Goal: Task Accomplishment & Management: Manage account settings

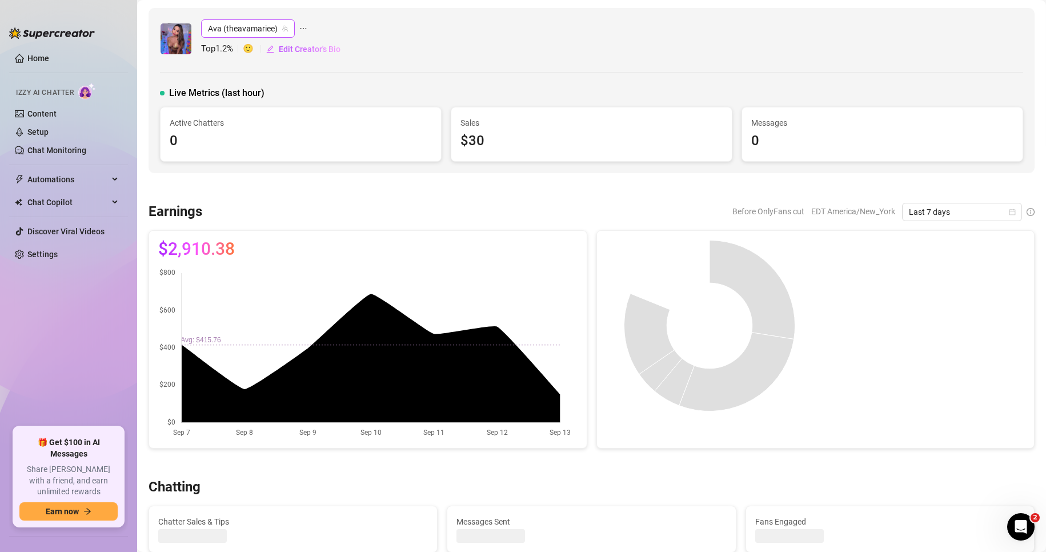
click at [248, 29] on span "Ava (theavamariee)" at bounding box center [248, 28] width 80 height 17
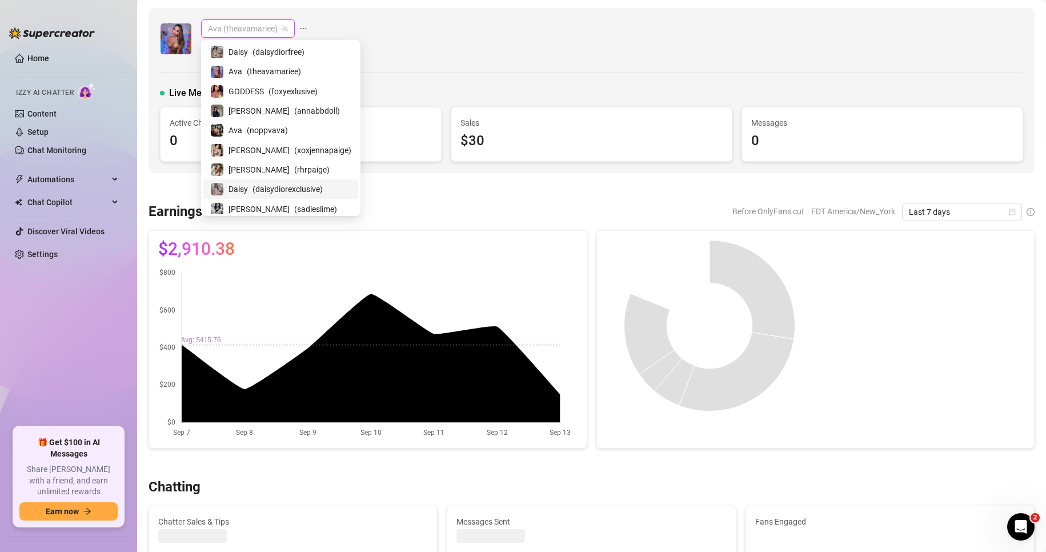
scroll to position [23, 0]
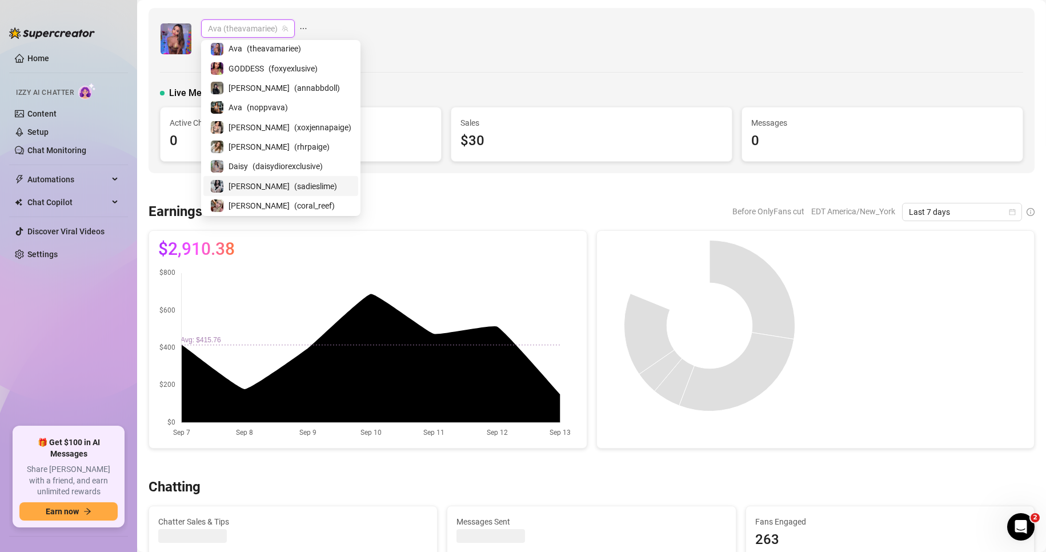
click at [294, 183] on span "( sadieslime )" at bounding box center [315, 186] width 43 height 13
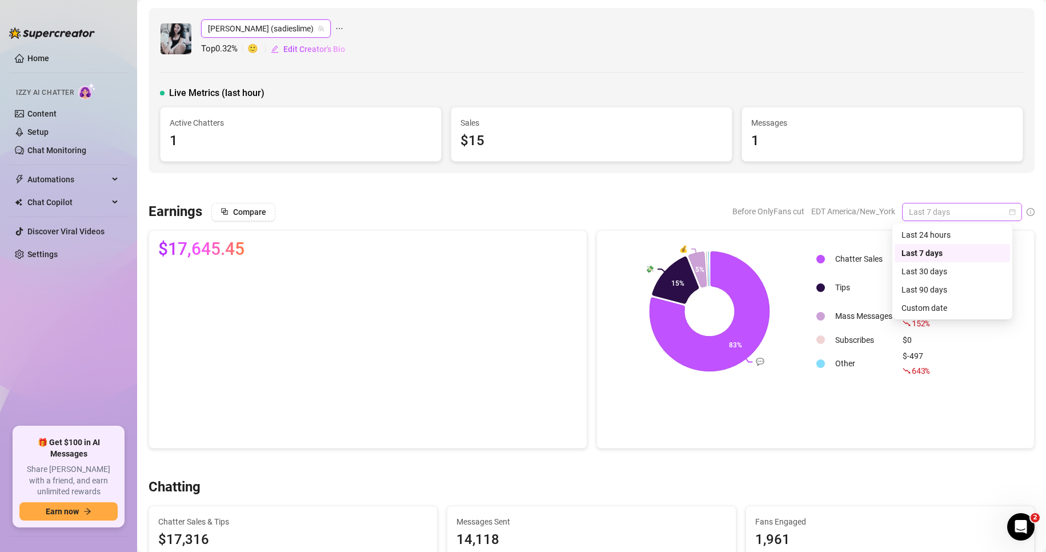
click at [956, 205] on span "Last 7 days" at bounding box center [962, 211] width 106 height 17
click at [930, 307] on div "Custom date" at bounding box center [953, 308] width 102 height 13
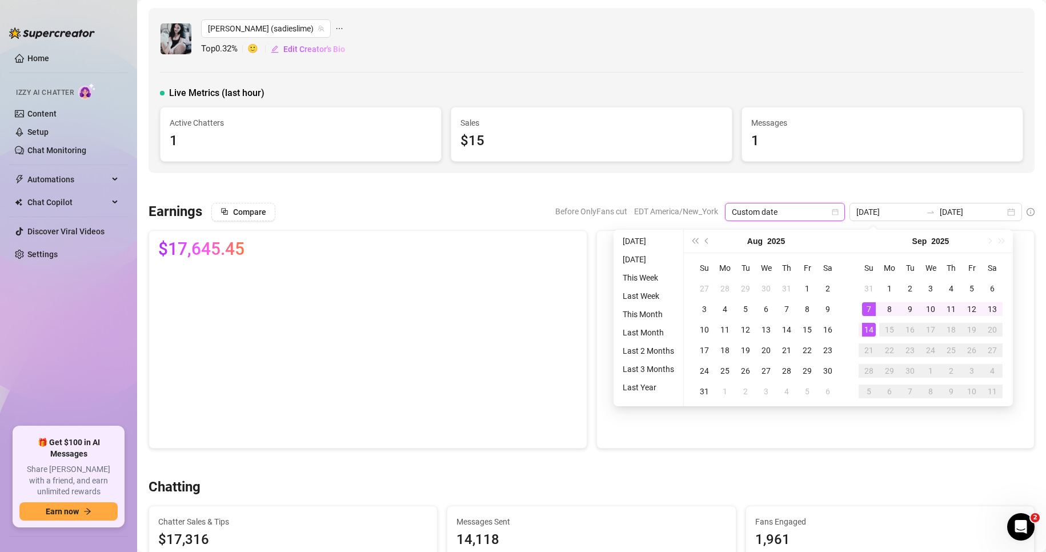
type input "[DATE]"
click at [864, 326] on div "14" at bounding box center [869, 330] width 14 height 14
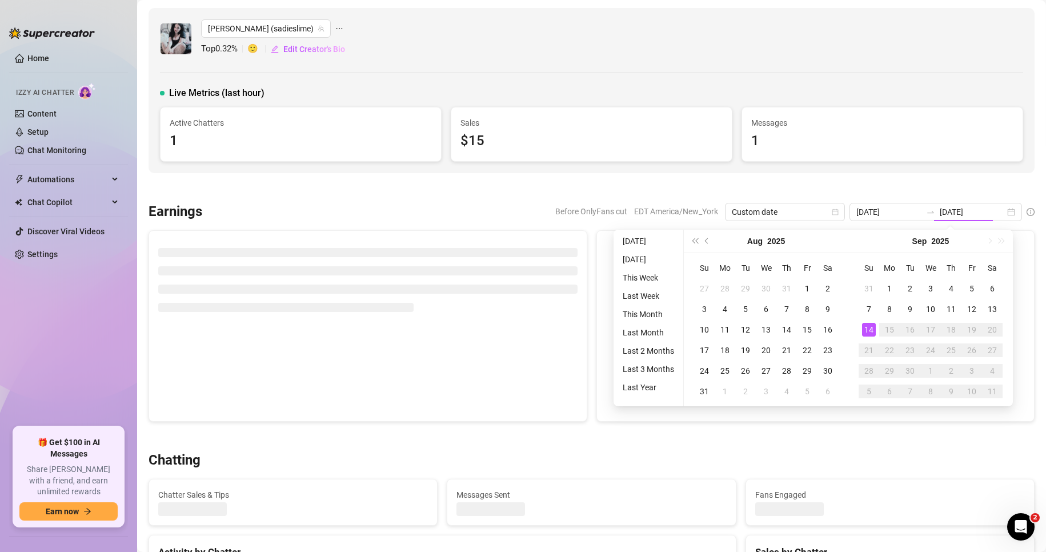
type input "[DATE]"
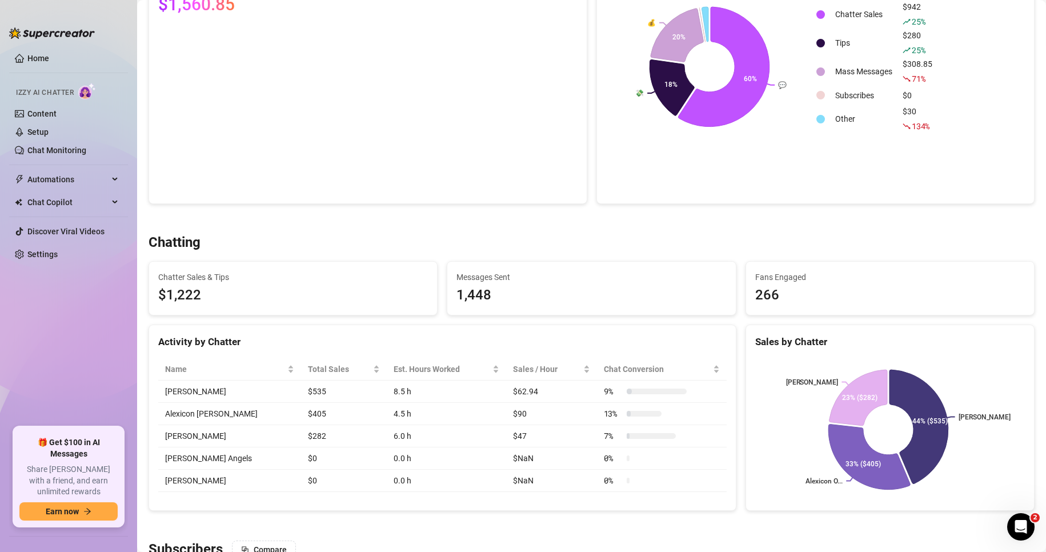
scroll to position [26, 0]
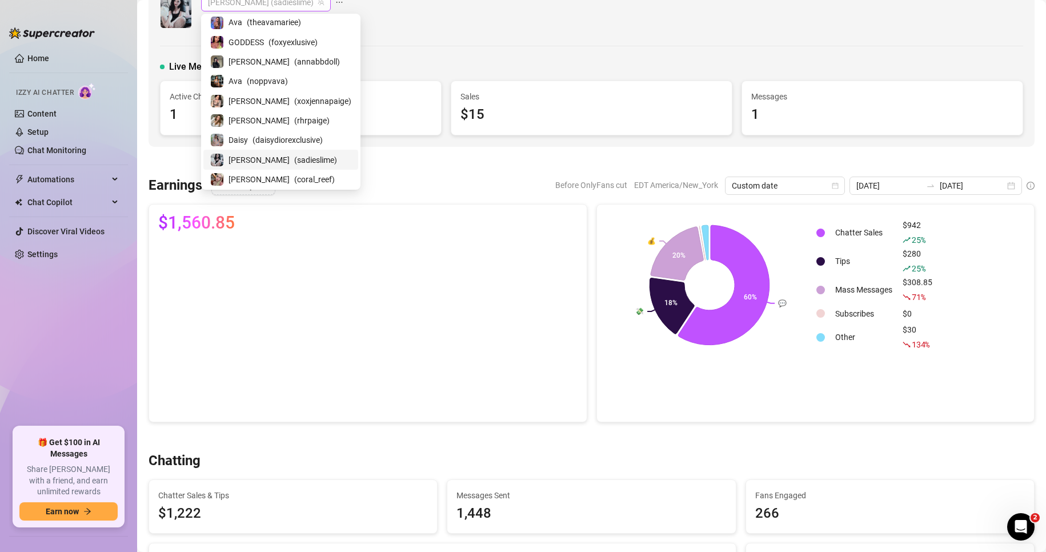
click at [242, 5] on span "[PERSON_NAME] (sadieslime)" at bounding box center [266, 2] width 116 height 17
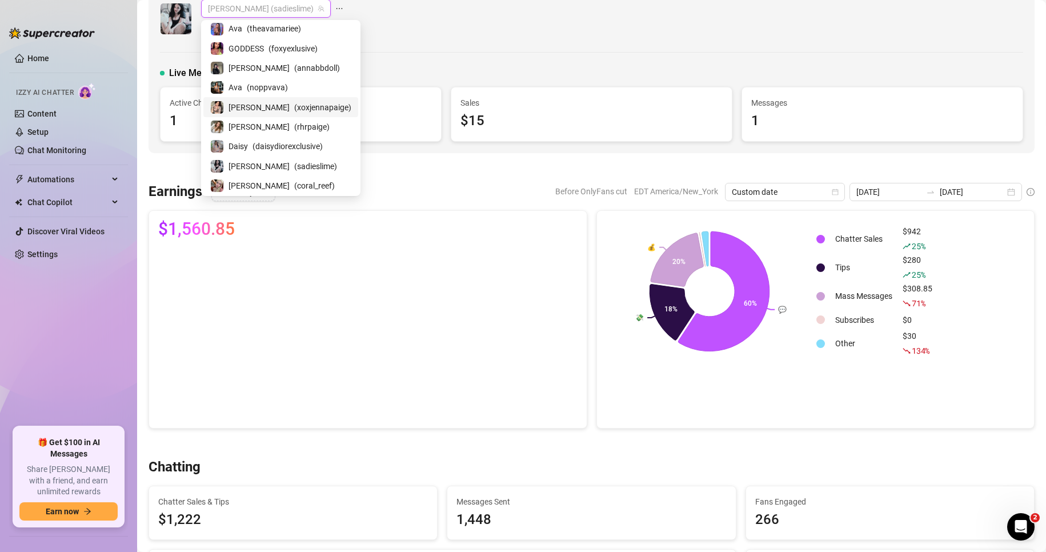
click at [294, 105] on span "( xoxjennapaige )" at bounding box center [322, 107] width 57 height 13
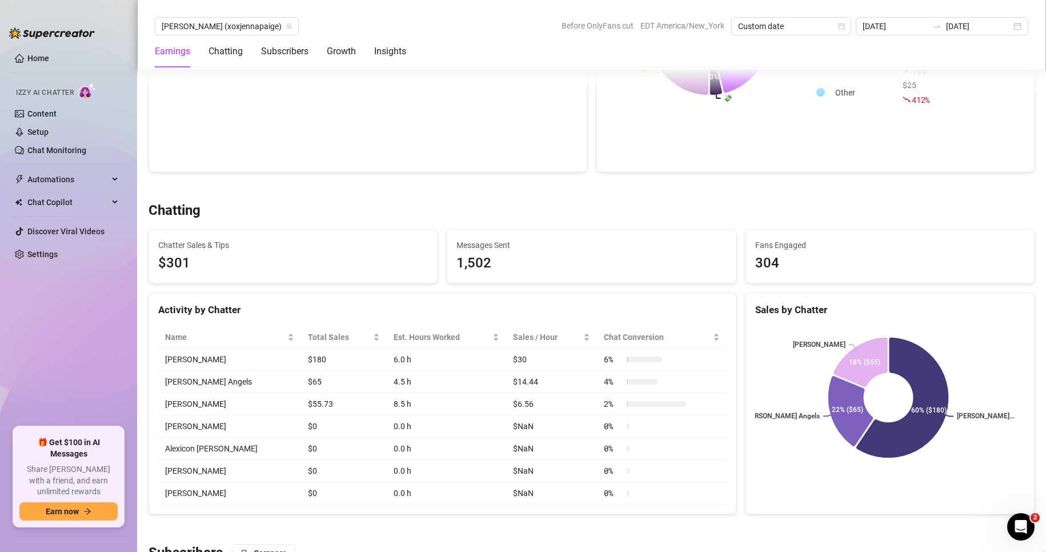
scroll to position [277, 0]
click at [221, 29] on span "[PERSON_NAME] (xoxjennapaige)" at bounding box center [227, 26] width 130 height 17
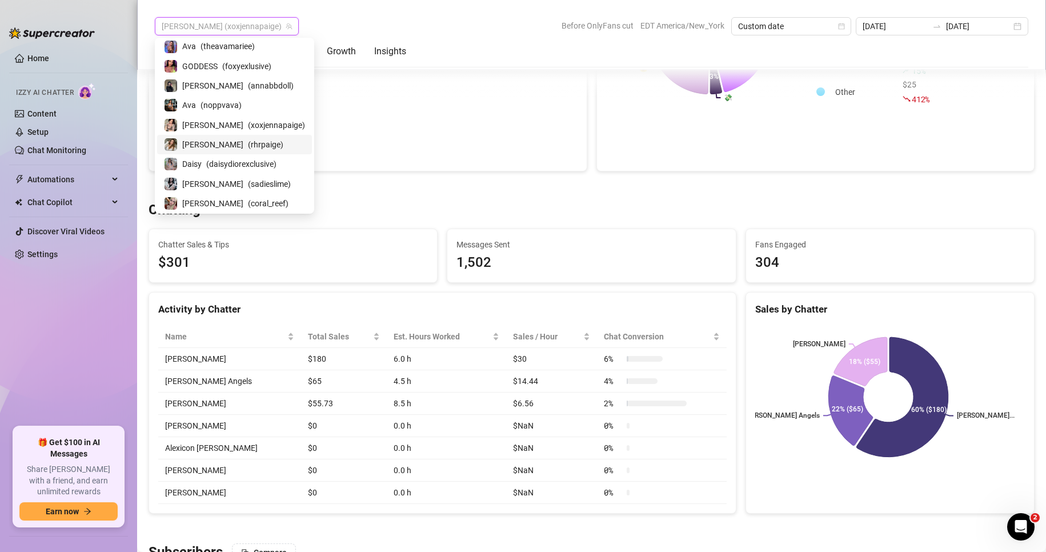
scroll to position [0, 0]
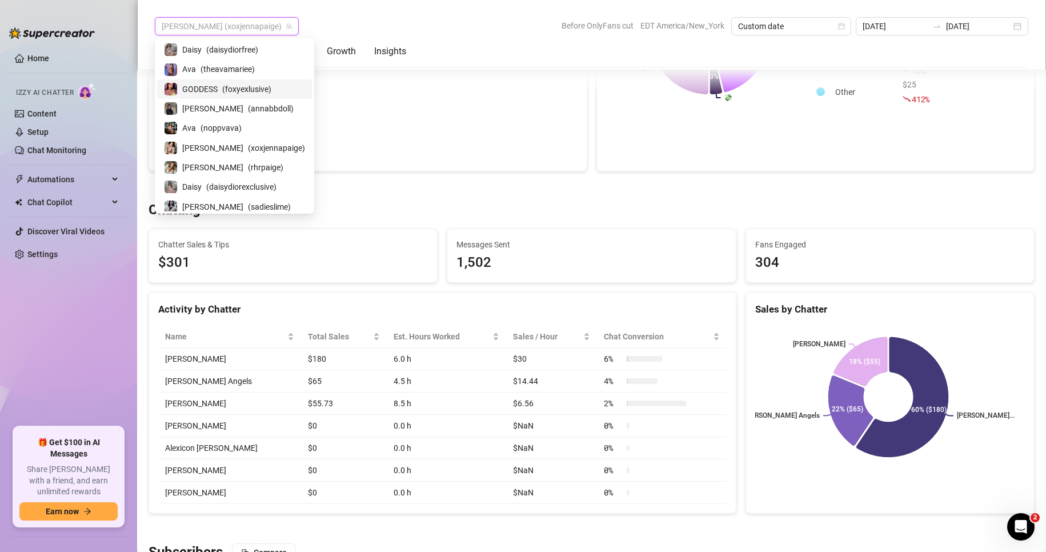
click at [207, 85] on span "GODDESS" at bounding box center [199, 89] width 35 height 13
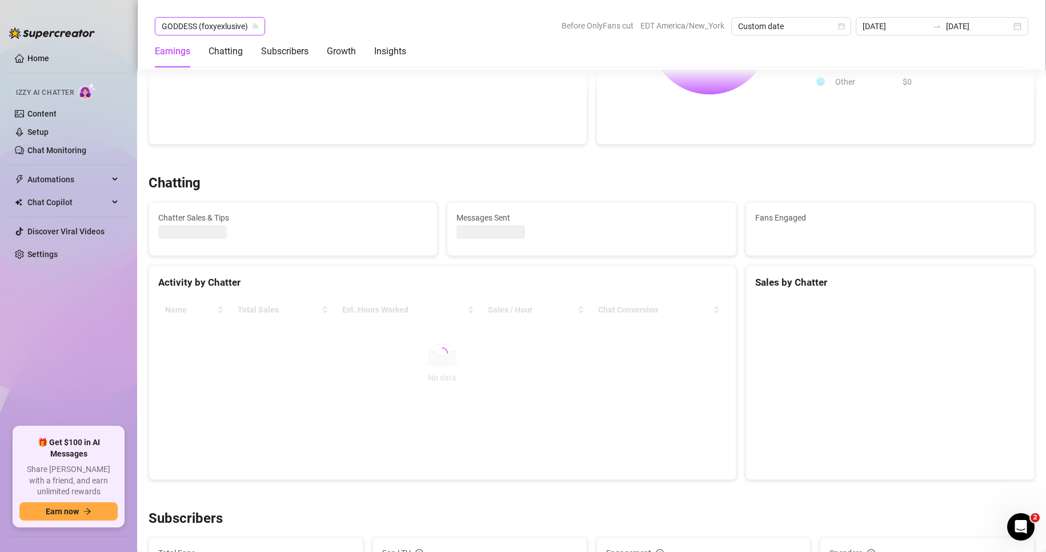
scroll to position [285, 0]
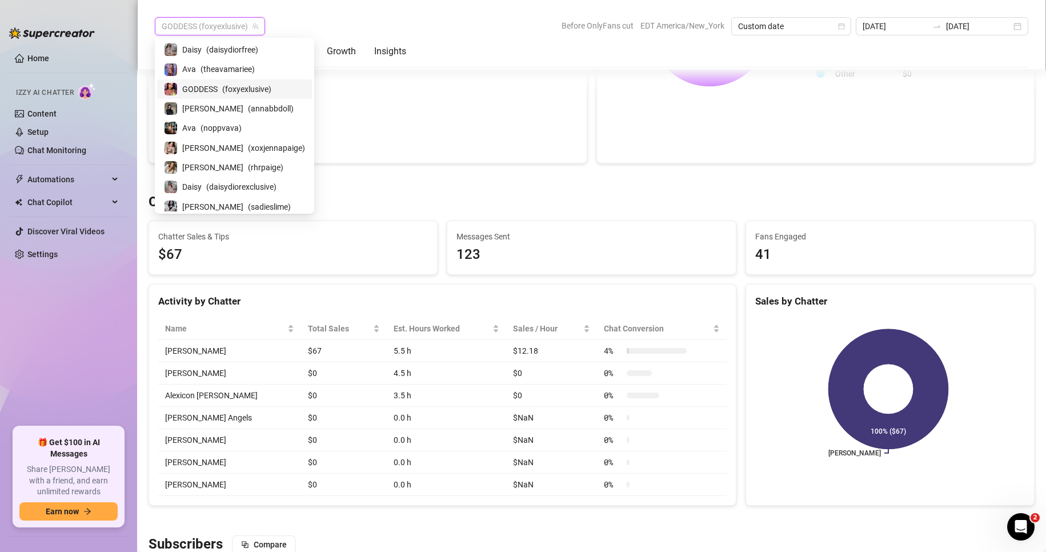
click at [205, 25] on span "GODDESS (foxyexlusive)" at bounding box center [210, 26] width 97 height 17
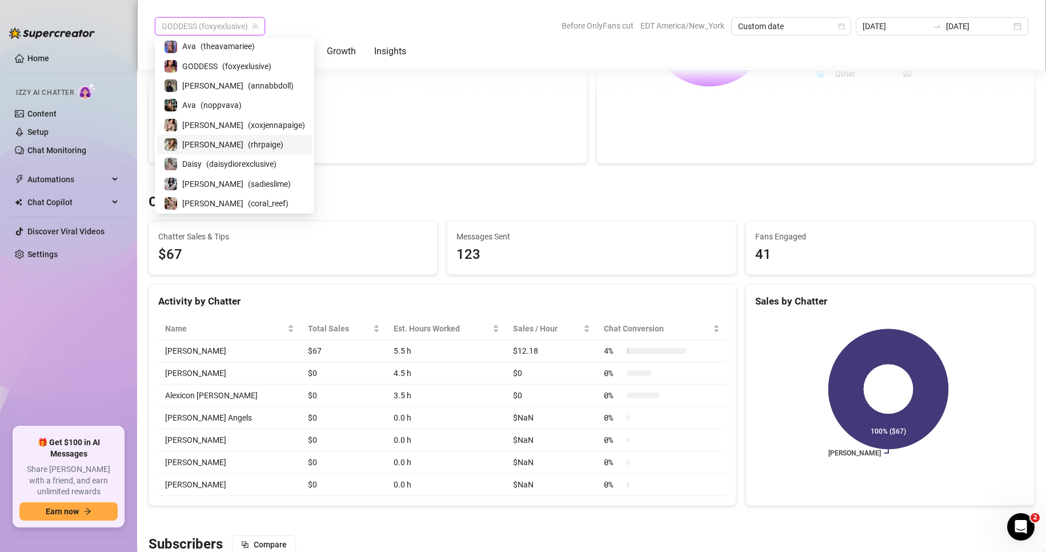
click at [248, 145] on span "( rhrpaige )" at bounding box center [265, 144] width 35 height 13
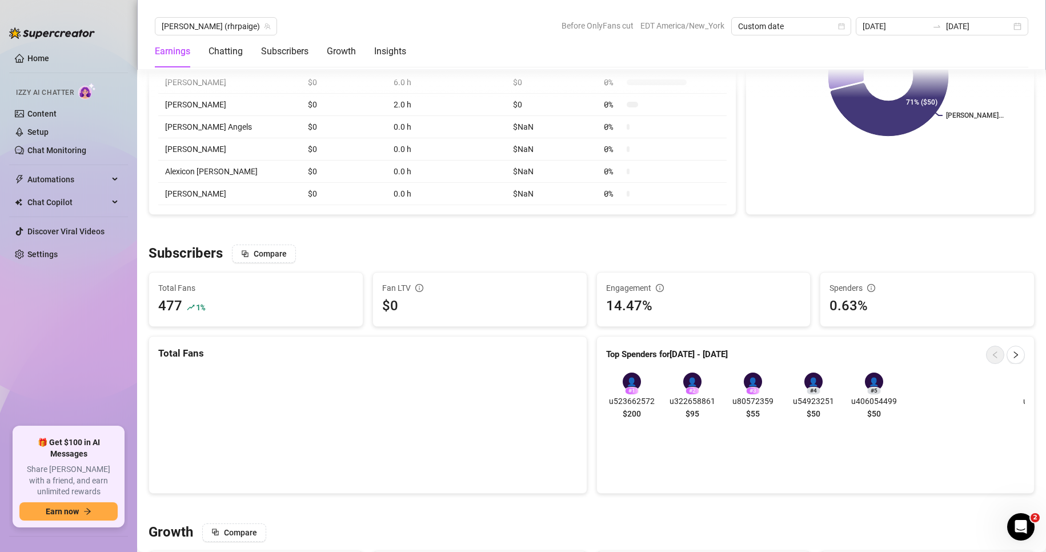
scroll to position [614, 0]
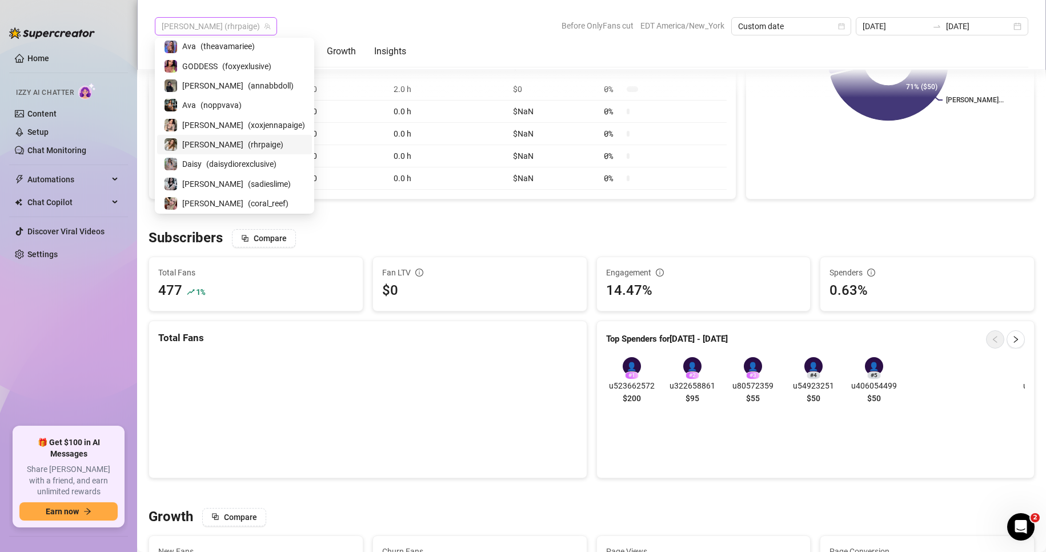
click at [204, 18] on span "[PERSON_NAME] (rhrpaige)" at bounding box center [216, 26] width 109 height 17
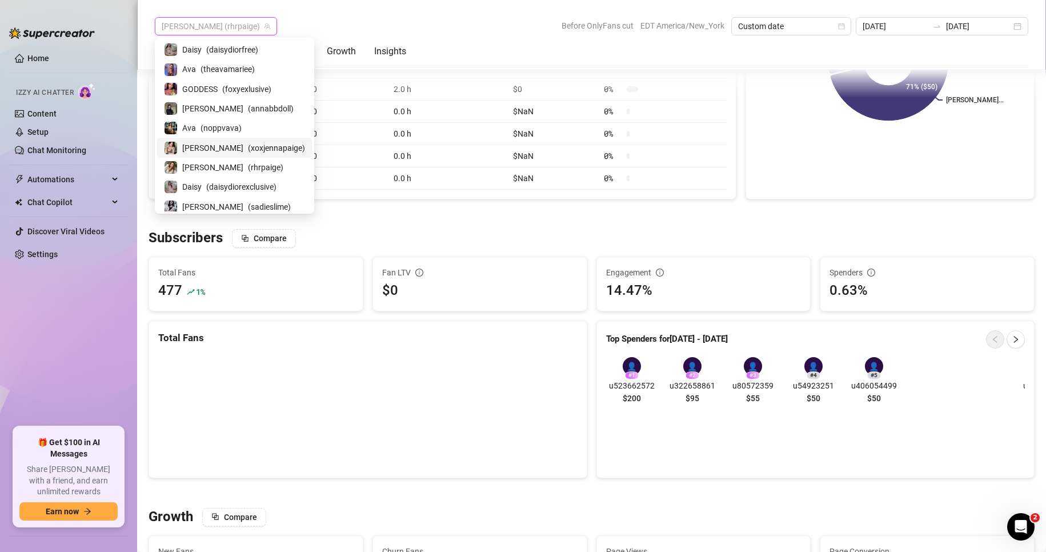
scroll to position [23, 0]
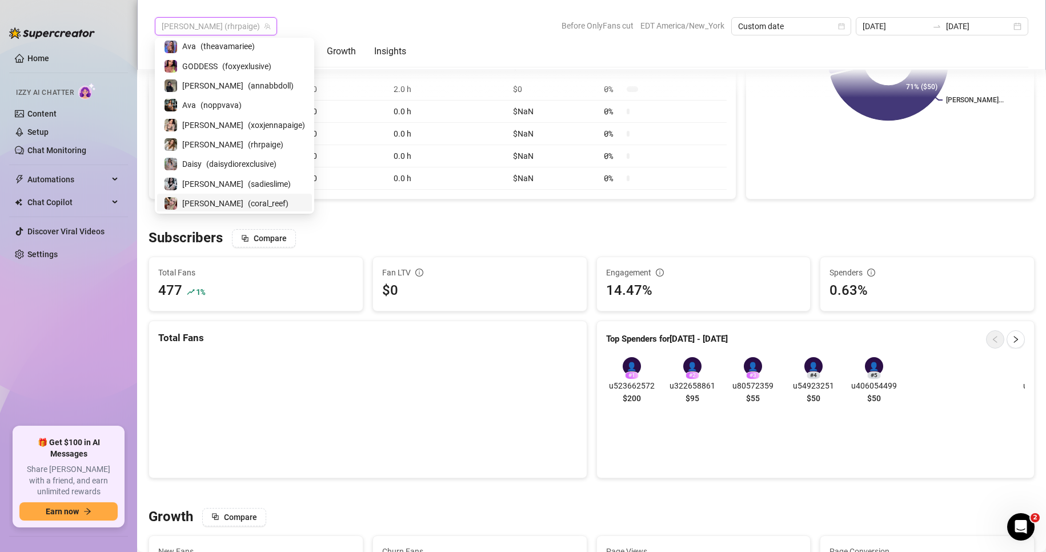
click at [248, 206] on span "( coral_reef )" at bounding box center [268, 203] width 41 height 13
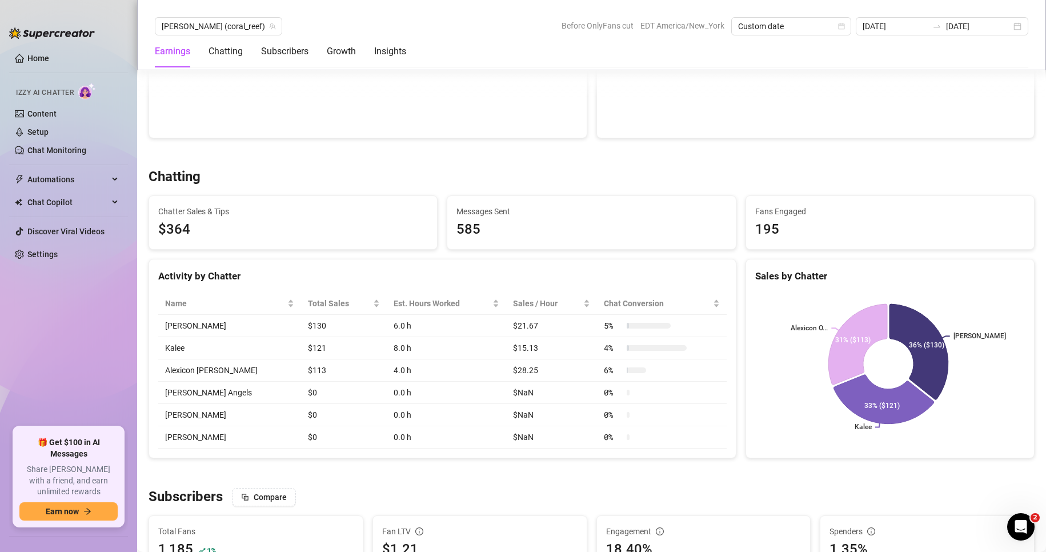
scroll to position [310, 0]
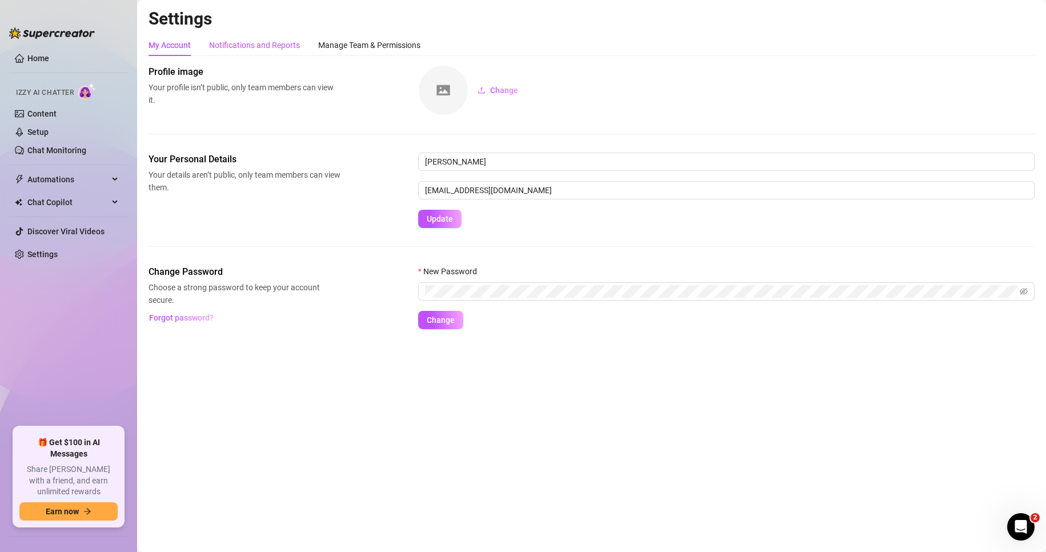
click at [280, 48] on div "Notifications and Reports" at bounding box center [254, 45] width 91 height 13
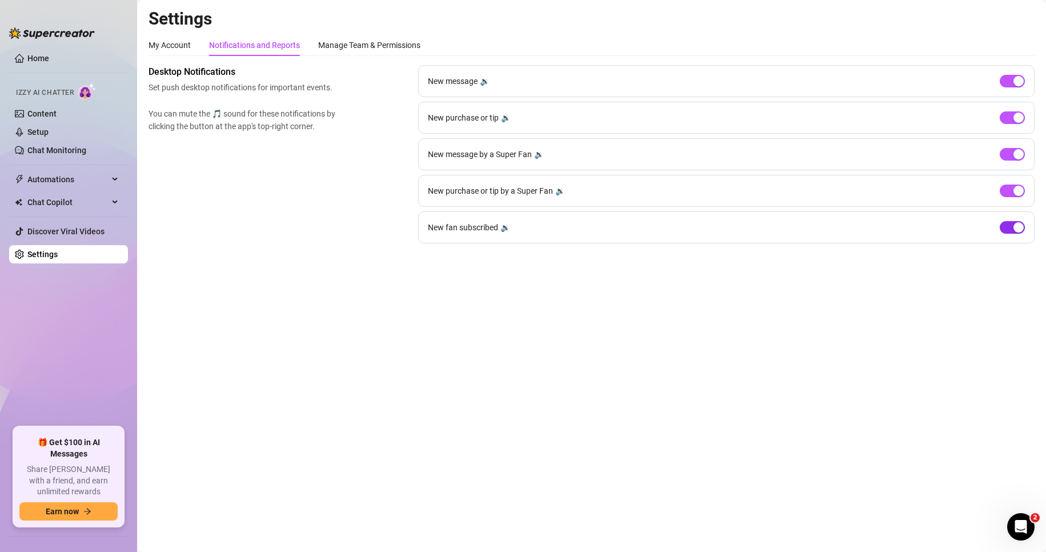
click at [1007, 228] on span "button" at bounding box center [1012, 227] width 25 height 13
click at [504, 118] on div "🔉" at bounding box center [506, 117] width 10 height 13
click at [488, 80] on div "🔉" at bounding box center [485, 81] width 10 height 13
click at [537, 153] on div "🔉" at bounding box center [539, 154] width 10 height 13
click at [564, 189] on div "🔉" at bounding box center [561, 191] width 10 height 13
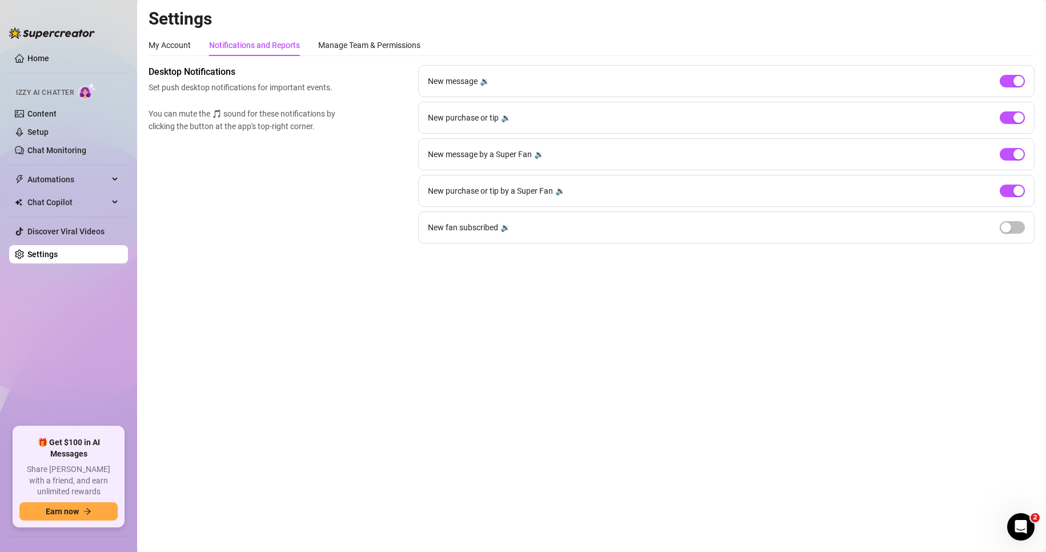
click at [646, 368] on main "Settings My Account Notifications and Reports Manage Team & Permissions Profile…" at bounding box center [591, 276] width 909 height 552
click at [49, 55] on link "Home" at bounding box center [38, 58] width 22 height 9
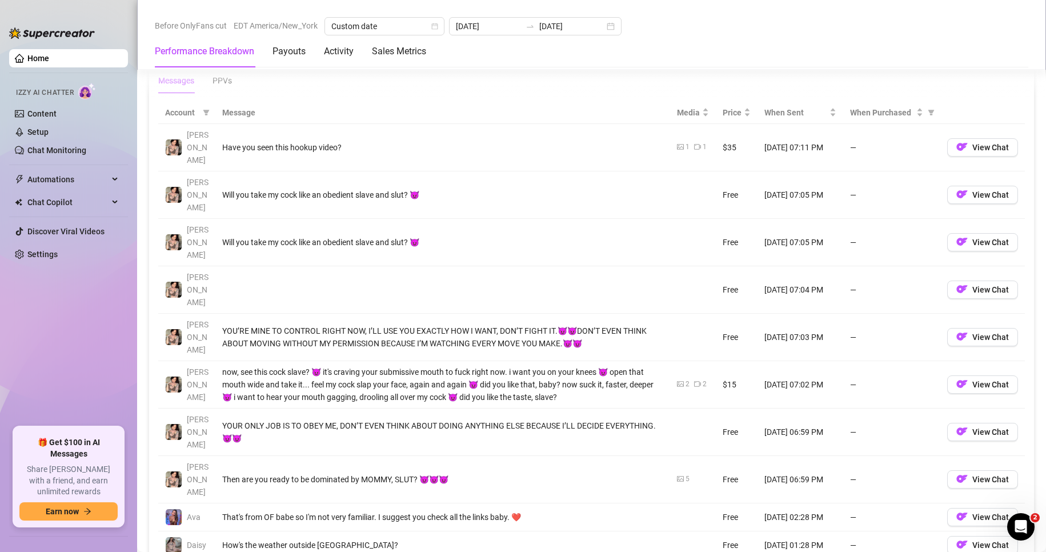
scroll to position [1092, 0]
click at [961, 327] on button "View Chat" at bounding box center [983, 336] width 71 height 18
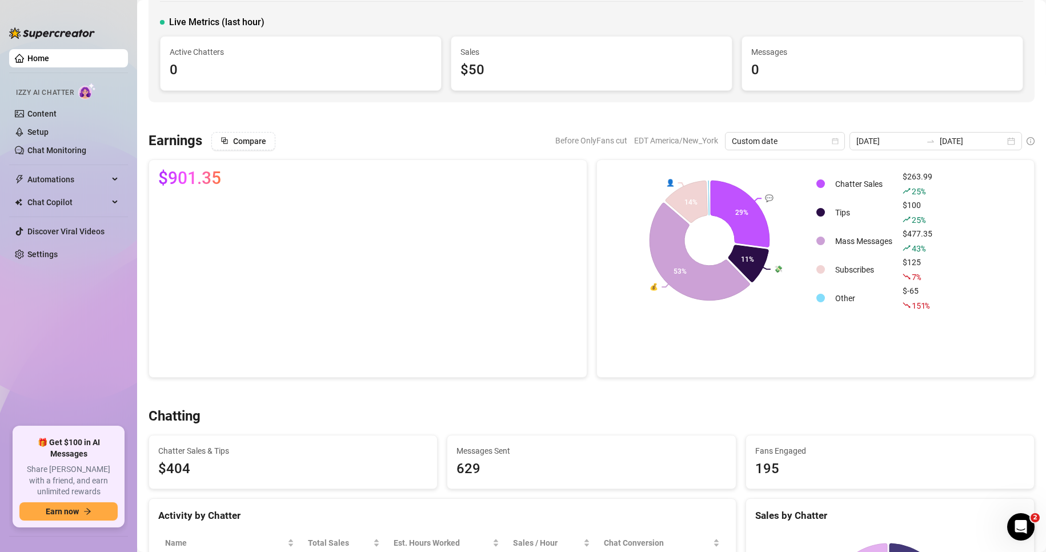
scroll to position [68, 0]
